Goal: Information Seeking & Learning: Check status

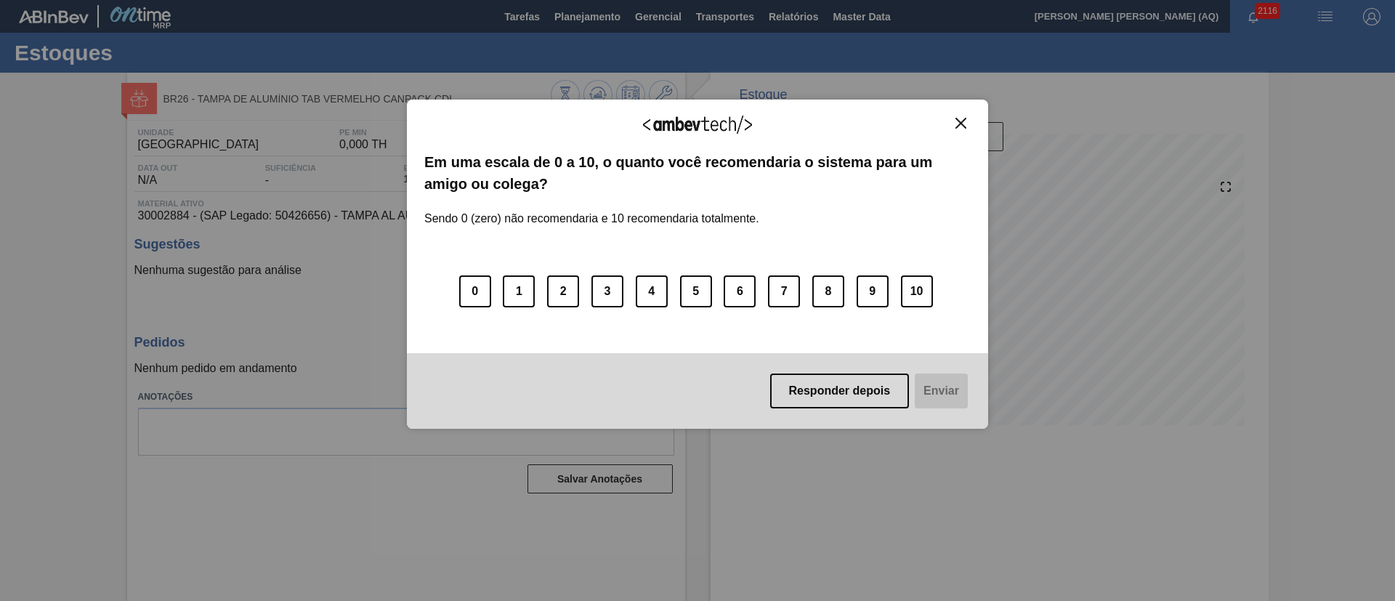
click at [962, 121] on img "Close" at bounding box center [961, 123] width 11 height 11
click at [964, 129] on button "Close" at bounding box center [961, 123] width 20 height 12
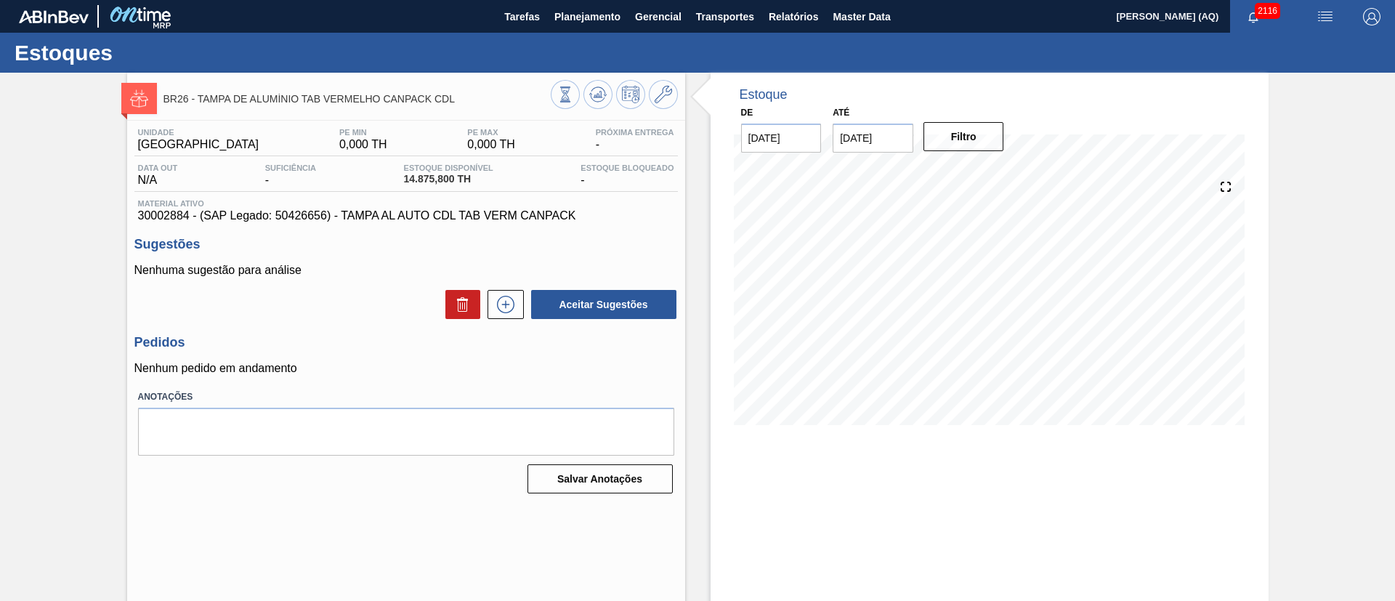
click at [1248, 281] on div "29/10 Projeção de Estoque 10,972.485 [DOMAIN_NAME] 309.78 Política Objetiva 0 M…" at bounding box center [989, 301] width 523 height 291
click at [31, 150] on div "BR26 - TAMPA DE ALUMÍNIO TAB VERMELHO CANPACK CDL Unidade Uberlândia PE MIN 0,0…" at bounding box center [697, 349] width 1395 height 552
